Goal: Information Seeking & Learning: Learn about a topic

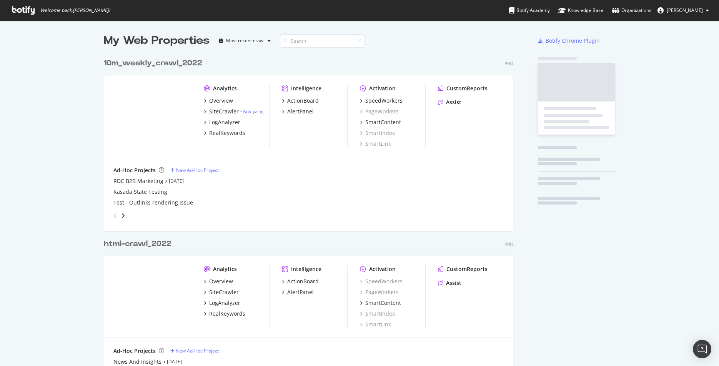
scroll to position [1123, 415]
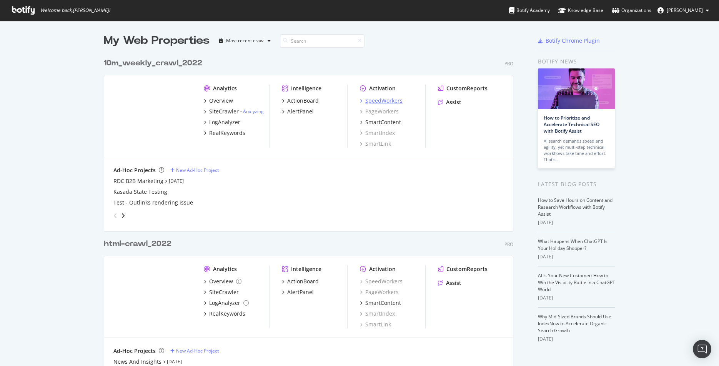
click at [379, 103] on div "SpeedWorkers" at bounding box center [383, 101] width 37 height 8
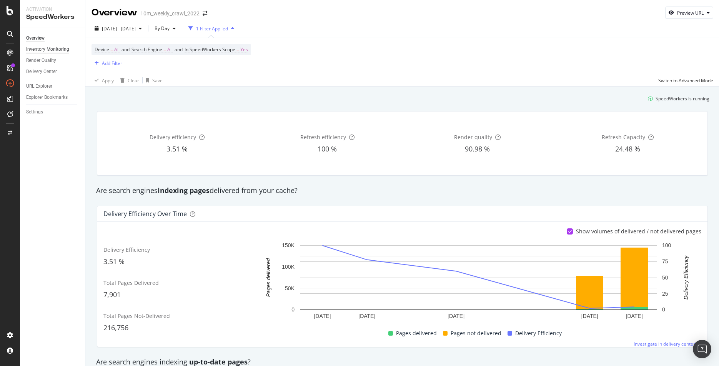
click at [41, 47] on div "Inventory Monitoring" at bounding box center [47, 49] width 43 height 8
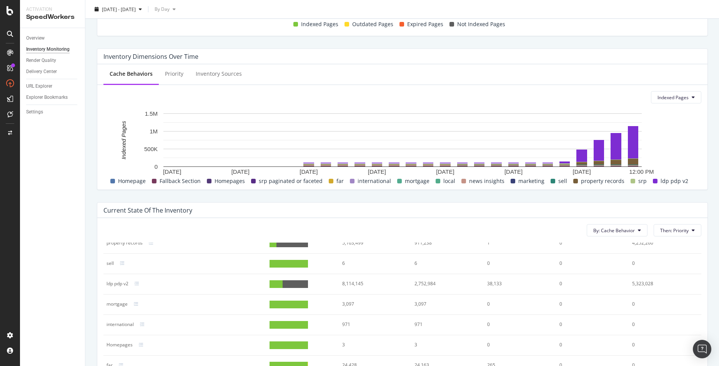
scroll to position [213, 0]
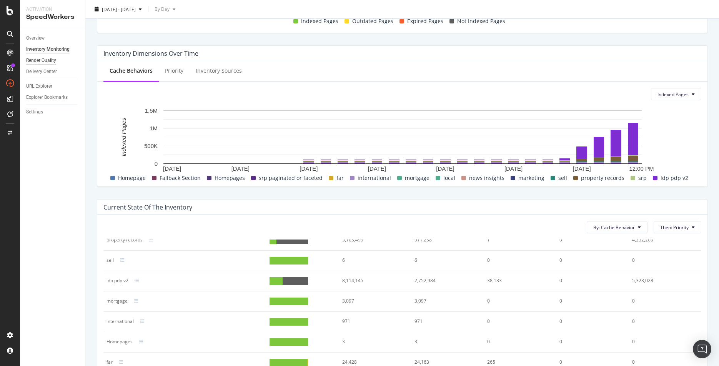
click at [32, 61] on div "Render Quality" at bounding box center [41, 60] width 30 height 8
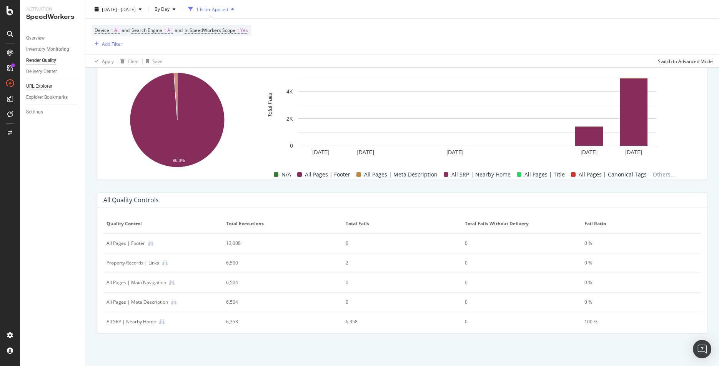
click at [46, 87] on div "URL Explorer" at bounding box center [39, 86] width 26 height 8
